Goal: Task Accomplishment & Management: Manage account settings

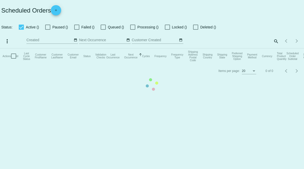
checkbox input "true"
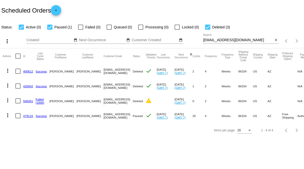
click at [266, 38] on input "[EMAIL_ADDRESS][DOMAIN_NAME]" at bounding box center [238, 40] width 70 height 4
paste input "[EMAIL_ADDRESS]"
type input "[EMAIL_ADDRESS][DOMAIN_NAME]"
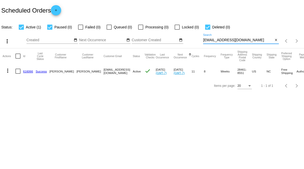
click at [24, 71] on link "616066" at bounding box center [28, 71] width 10 height 3
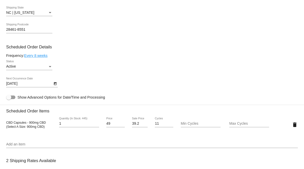
scroll to position [285, 0]
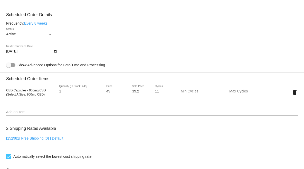
click at [44, 34] on div "Active Status" at bounding box center [29, 33] width 46 height 10
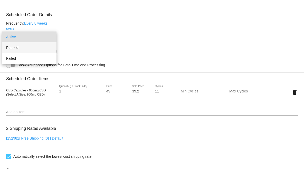
click at [36, 47] on span "Paused" at bounding box center [29, 47] width 46 height 11
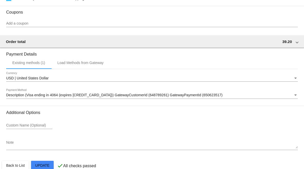
scroll to position [456, 0]
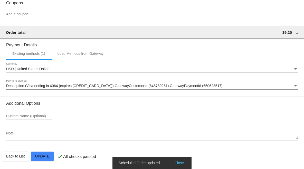
click at [179, 165] on button "Close" at bounding box center [179, 163] width 12 height 5
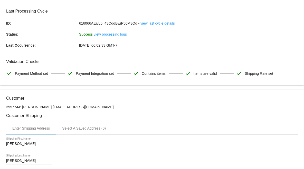
scroll to position [0, 0]
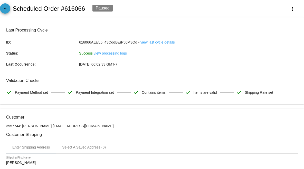
click at [4, 7] on mat-icon "arrow_back" at bounding box center [5, 10] width 6 height 6
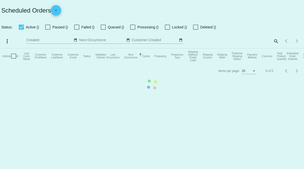
checkbox input "true"
